Goal: Obtain resource: Download file/media

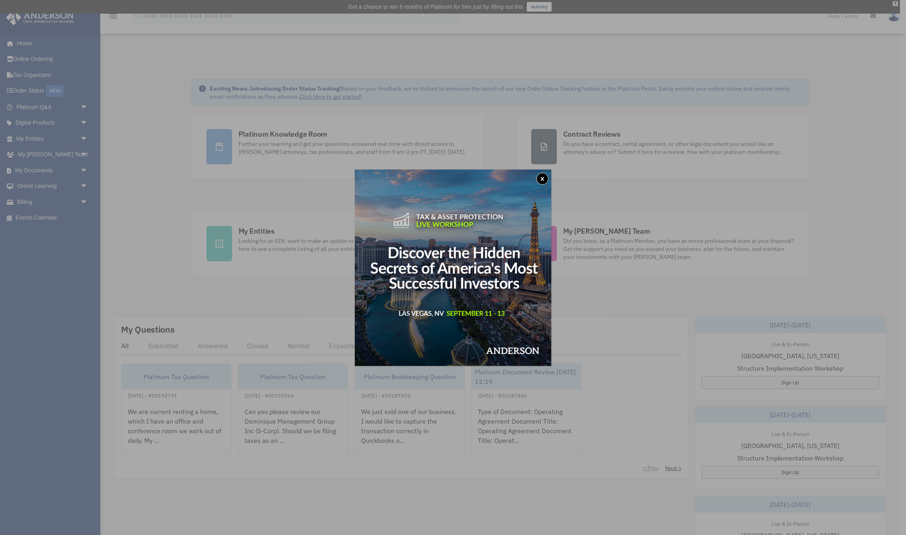
click at [542, 178] on button "x" at bounding box center [542, 179] width 12 height 12
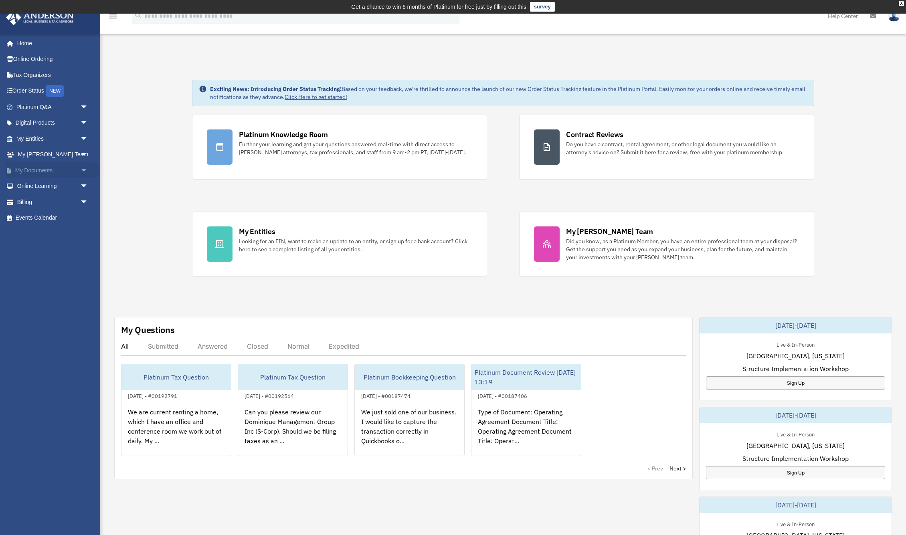
click at [39, 170] on link "My Documents arrow_drop_down" at bounding box center [53, 170] width 95 height 16
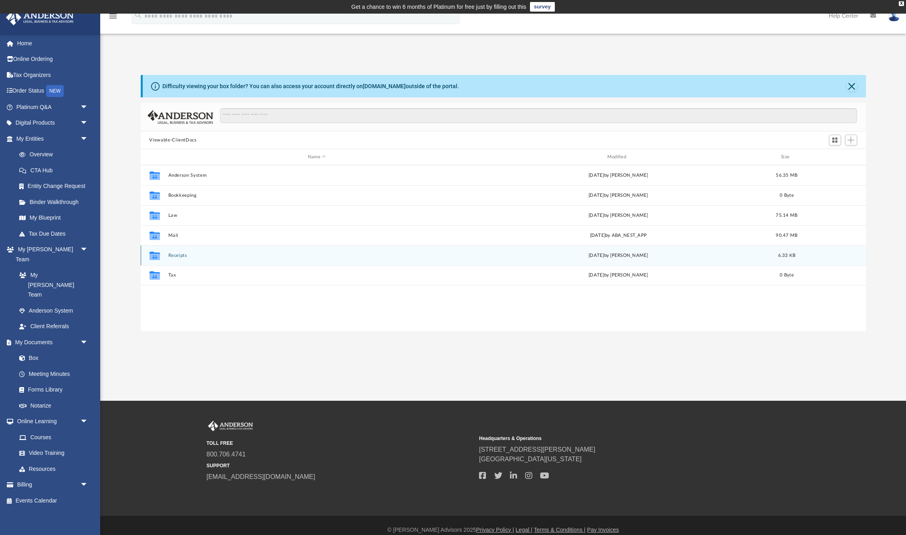
scroll to position [182, 725]
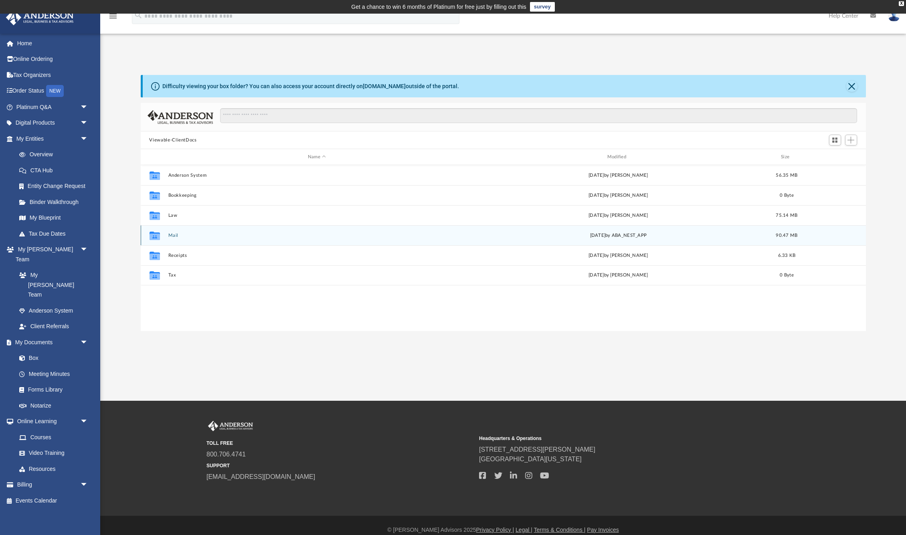
click at [202, 236] on button "Mail" at bounding box center [317, 235] width 298 height 5
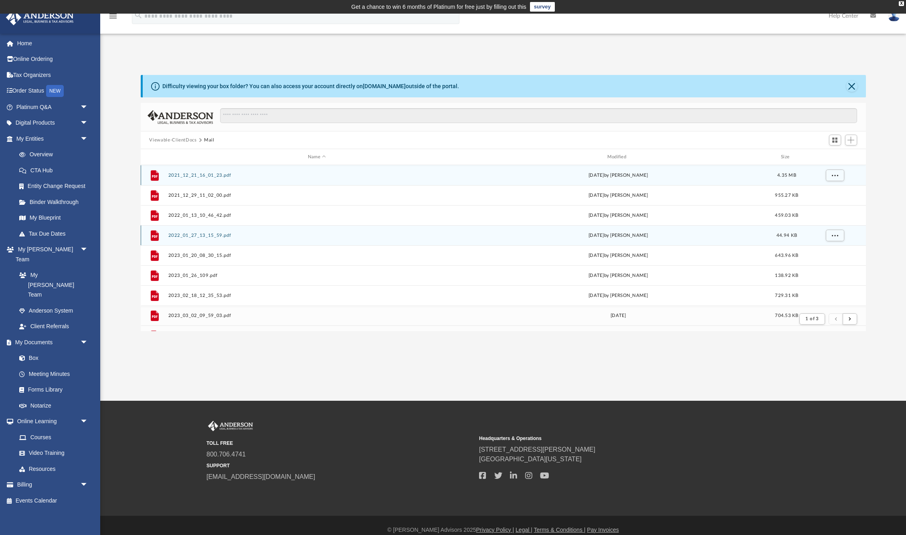
scroll to position [158, 725]
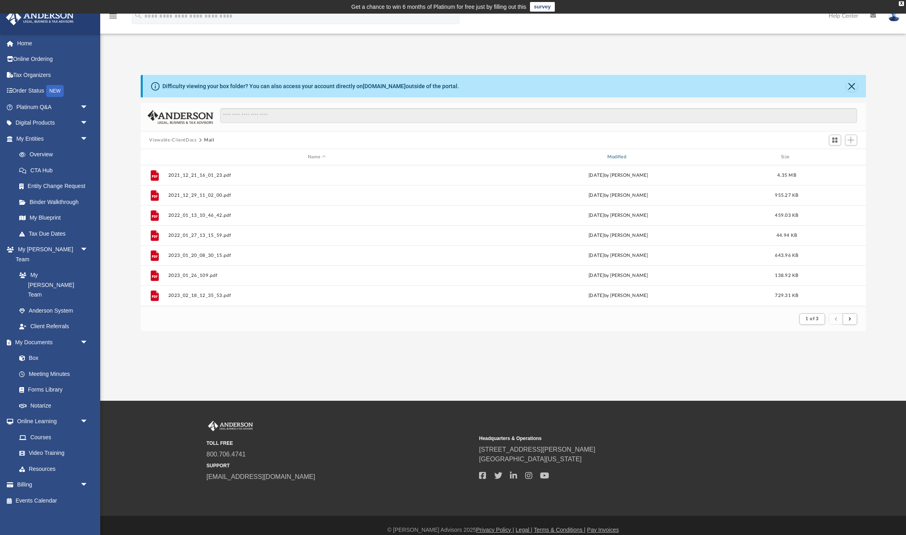
click at [620, 157] on div "Modified" at bounding box center [618, 157] width 298 height 7
click at [619, 156] on div "Modified" at bounding box center [618, 157] width 298 height 7
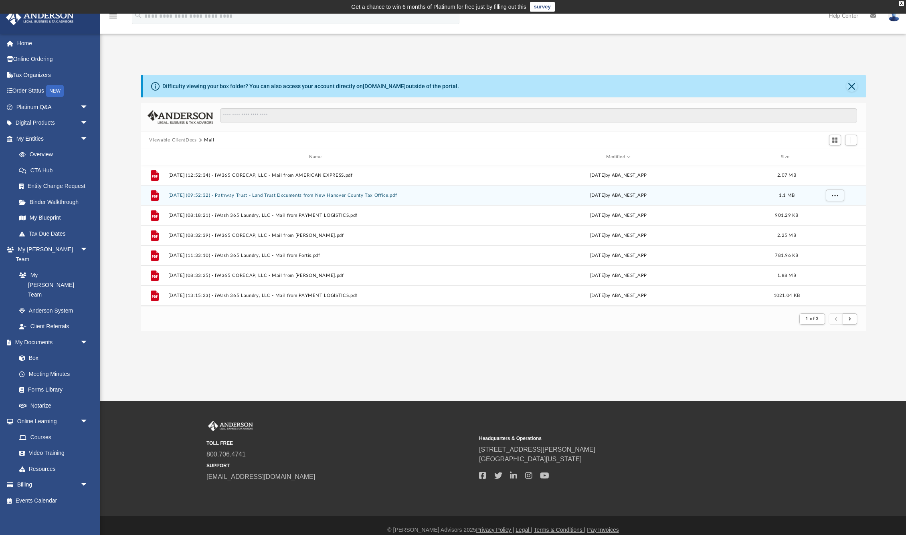
click at [368, 198] on div "File [DATE] (09:52:32) - Pathway Trust - Land Trust Documents from New Hanover …" at bounding box center [503, 195] width 725 height 20
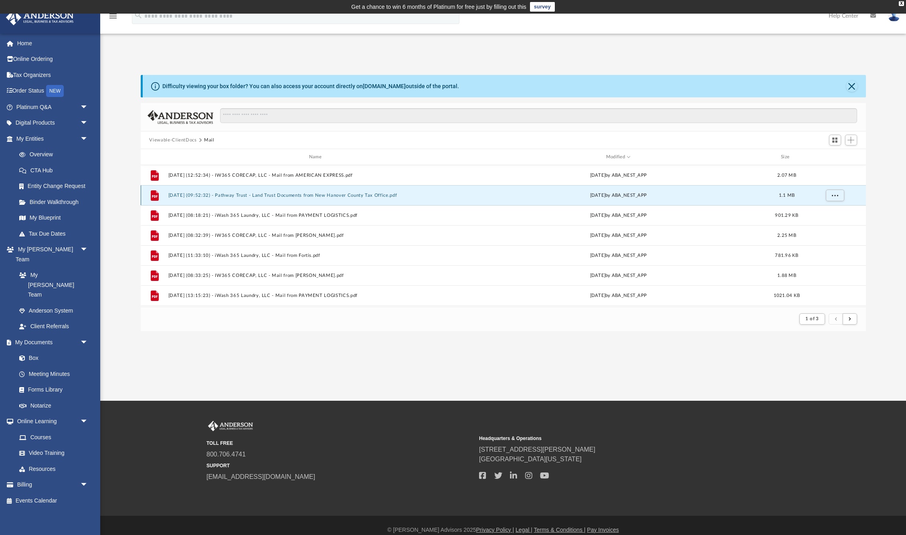
click at [369, 193] on button "[DATE] (09:52:32) - Pathway Trust - Land Trust Documents from New Hanover Count…" at bounding box center [317, 195] width 298 height 5
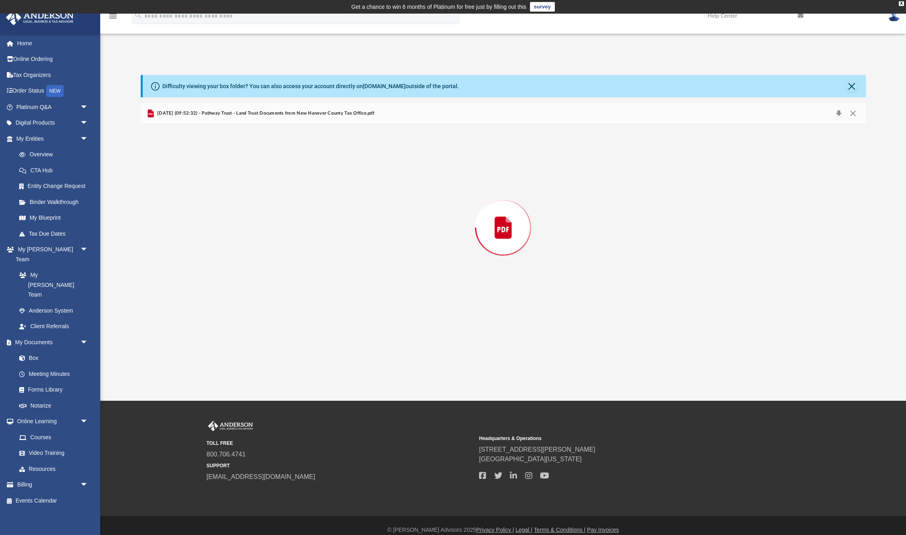
click at [369, 193] on div "Preview" at bounding box center [503, 227] width 725 height 207
click at [854, 115] on button "Close" at bounding box center [853, 113] width 14 height 12
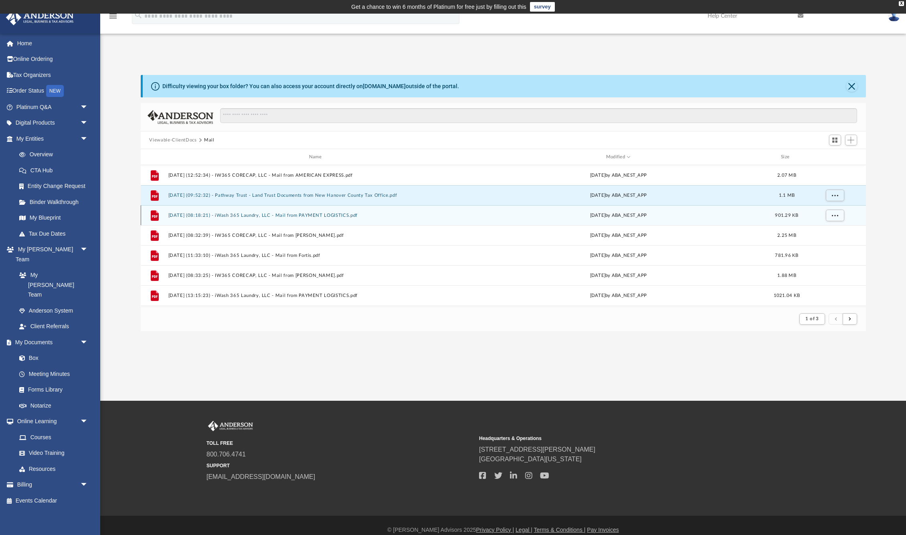
click at [338, 219] on div "File [DATE] (08:18:21) - iWash 365 Laundry, LLC - Mail from PAYMENT LOGISTICS.p…" at bounding box center [503, 215] width 725 height 20
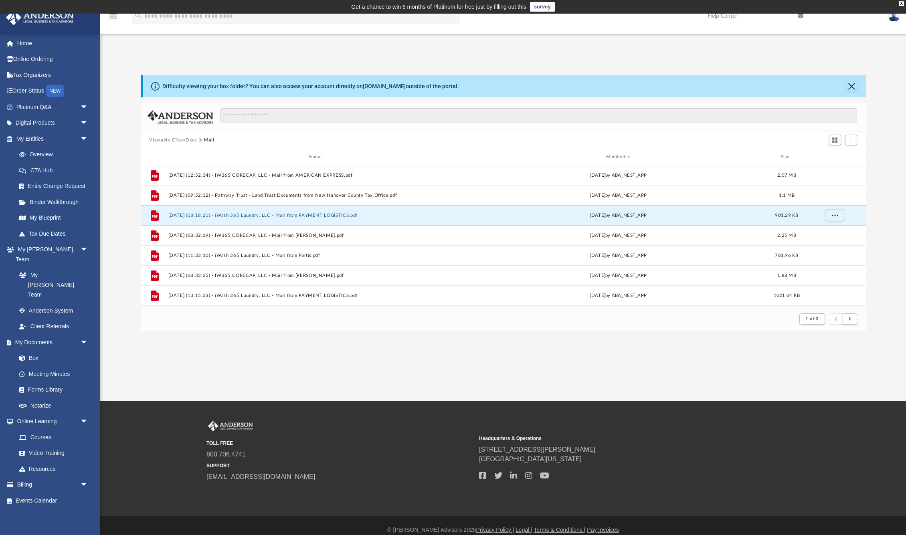
click at [338, 219] on div "File [DATE] (08:18:21) - iWash 365 Laundry, LLC - Mail from PAYMENT LOGISTICS.p…" at bounding box center [503, 215] width 725 height 20
click at [337, 215] on button "[DATE] (08:18:21) - iWash 365 Laundry, LLC - Mail from PAYMENT LOGISTICS.pdf" at bounding box center [317, 215] width 298 height 5
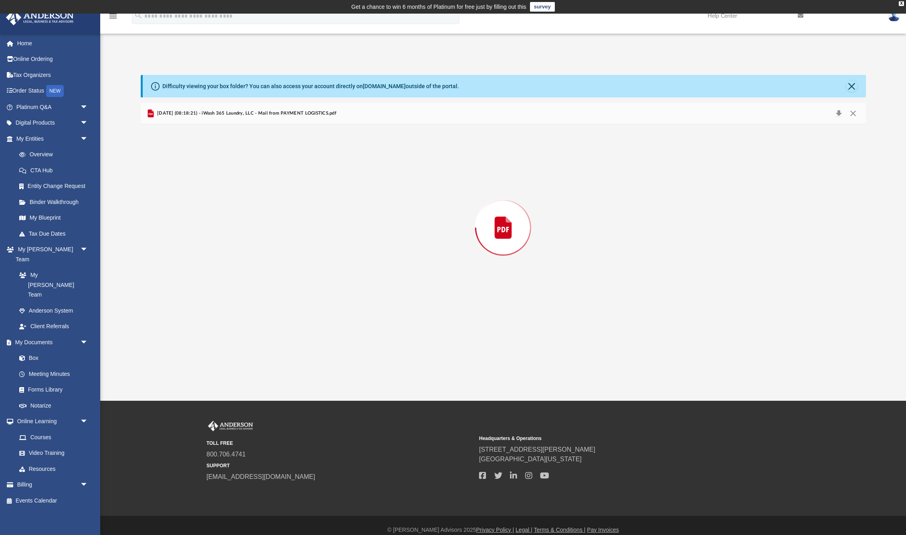
click at [337, 215] on div "Preview" at bounding box center [503, 227] width 725 height 207
click at [854, 116] on button "Close" at bounding box center [853, 113] width 14 height 12
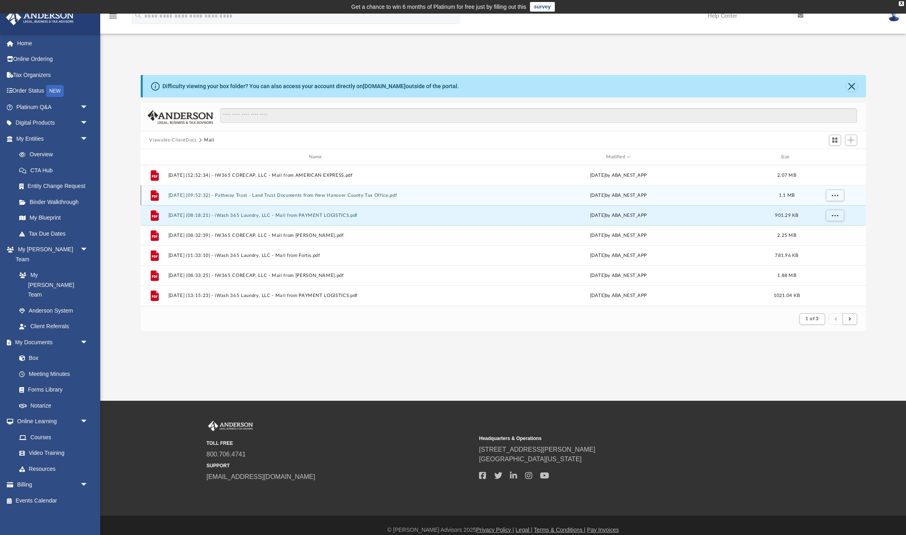
click at [321, 196] on button "[DATE] (09:52:32) - Pathway Trust - Land Trust Documents from New Hanover Count…" at bounding box center [317, 195] width 298 height 5
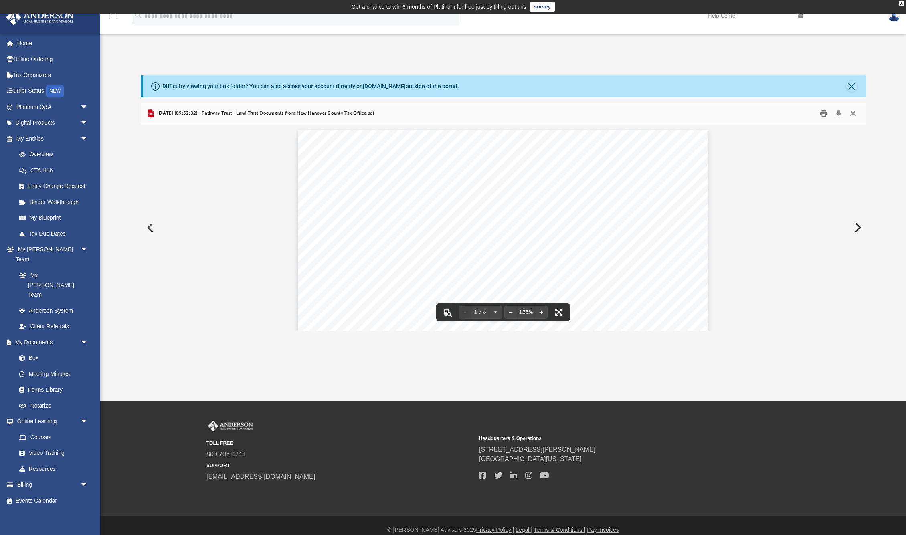
click at [824, 111] on button "Print" at bounding box center [824, 113] width 16 height 12
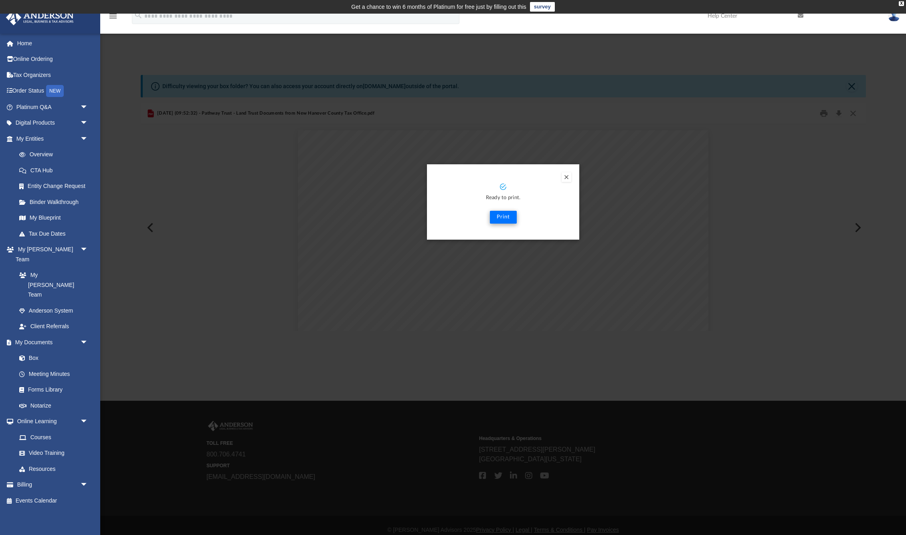
click at [509, 218] on button "Print" at bounding box center [503, 217] width 27 height 13
